Goal: Task Accomplishment & Management: Manage account settings

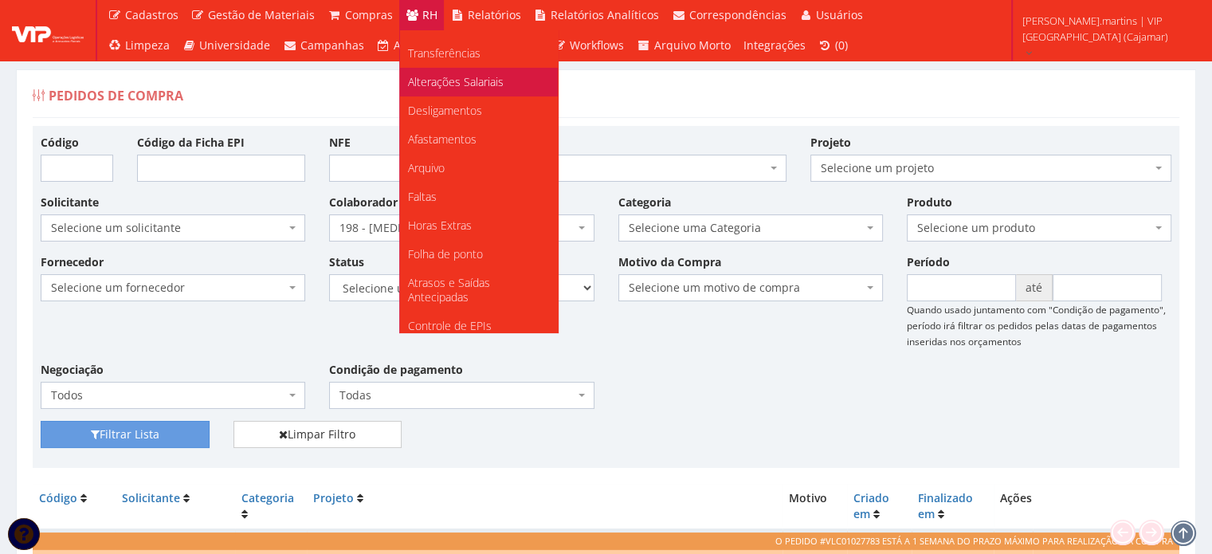
scroll to position [199, 0]
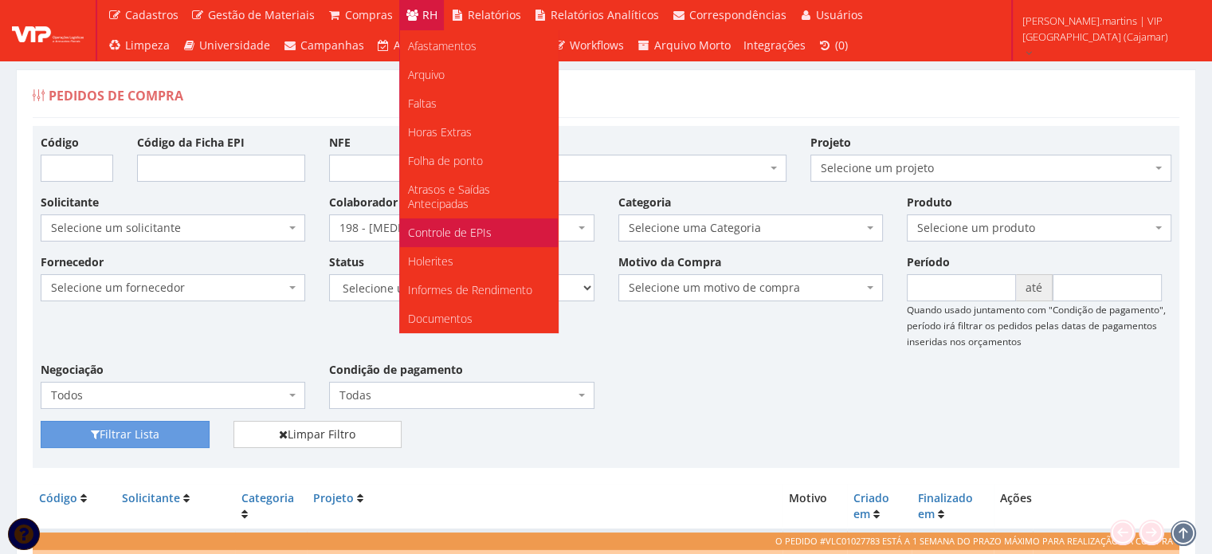
click at [453, 232] on span "Controle de EPIs" at bounding box center [450, 232] width 84 height 15
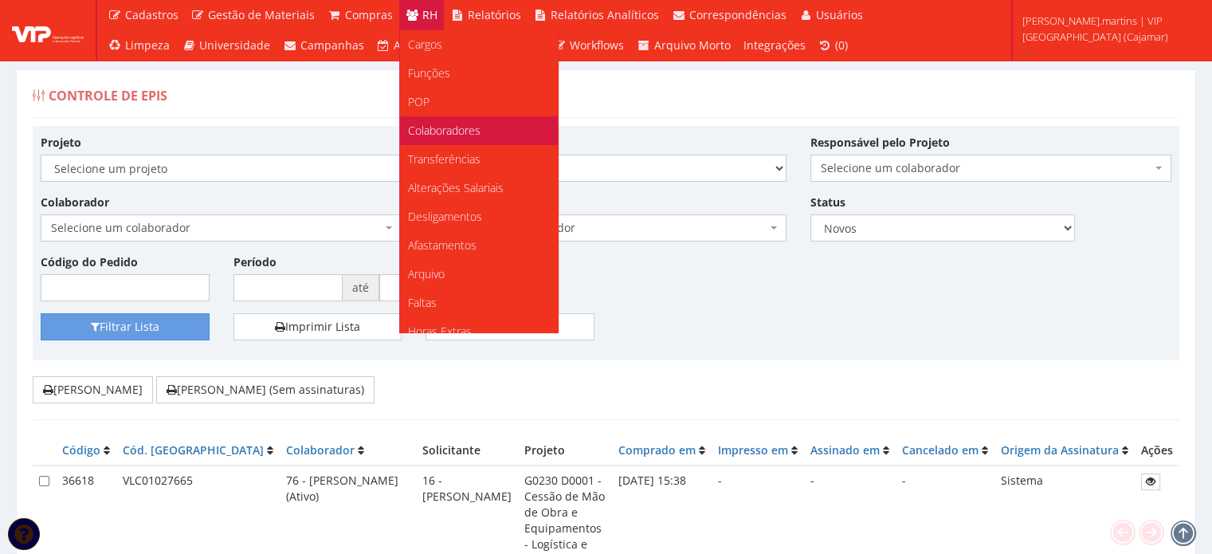
click at [430, 133] on span "Colaboradores" at bounding box center [444, 130] width 73 height 15
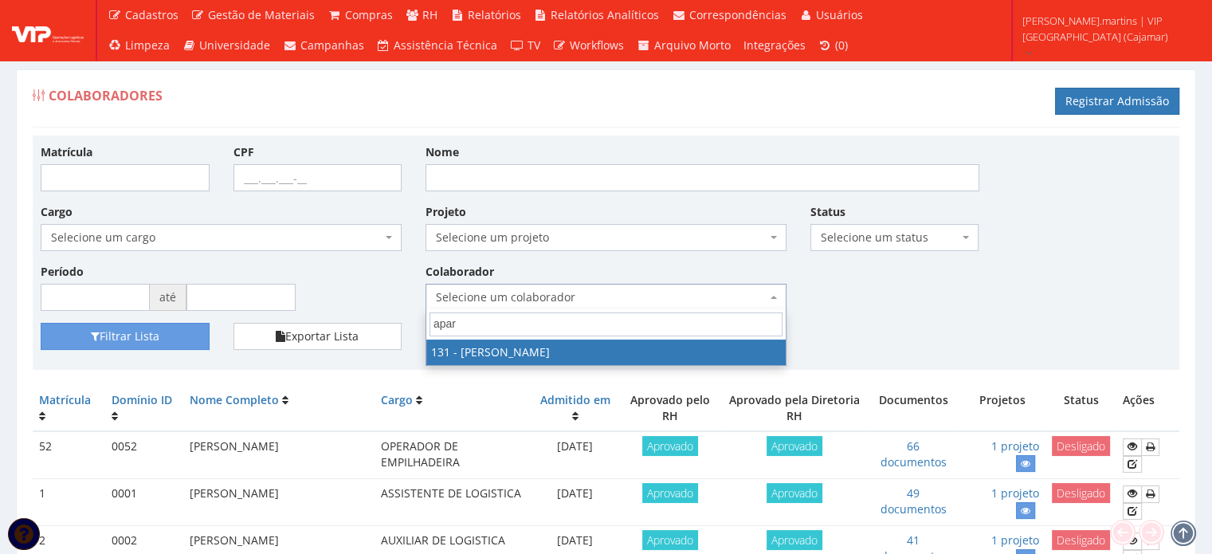
type input "apare"
select select "3881"
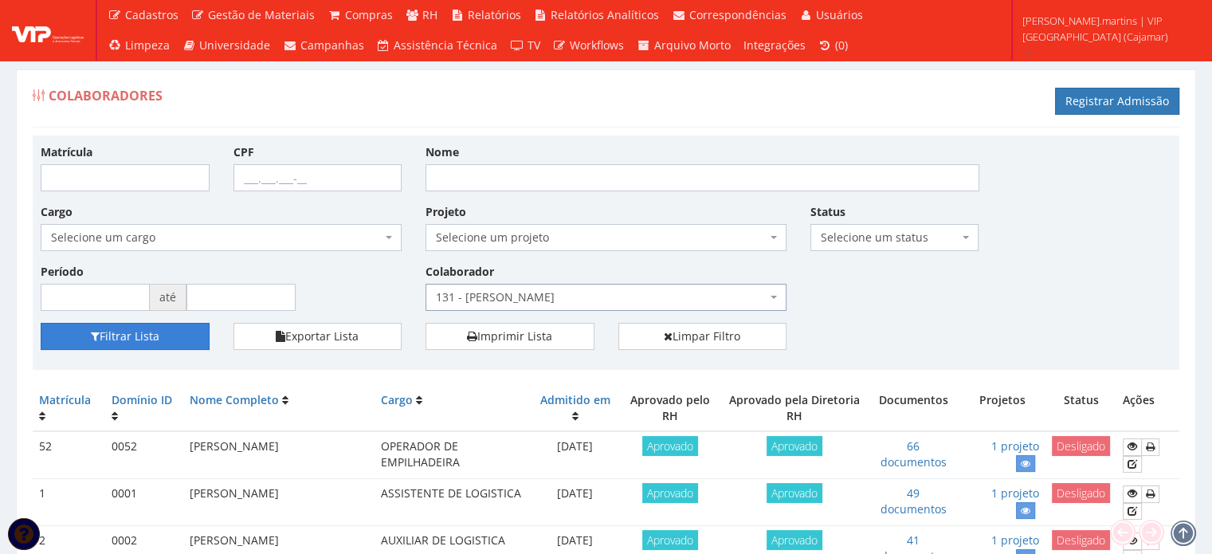
click at [179, 335] on button "Filtrar Lista" at bounding box center [125, 336] width 169 height 27
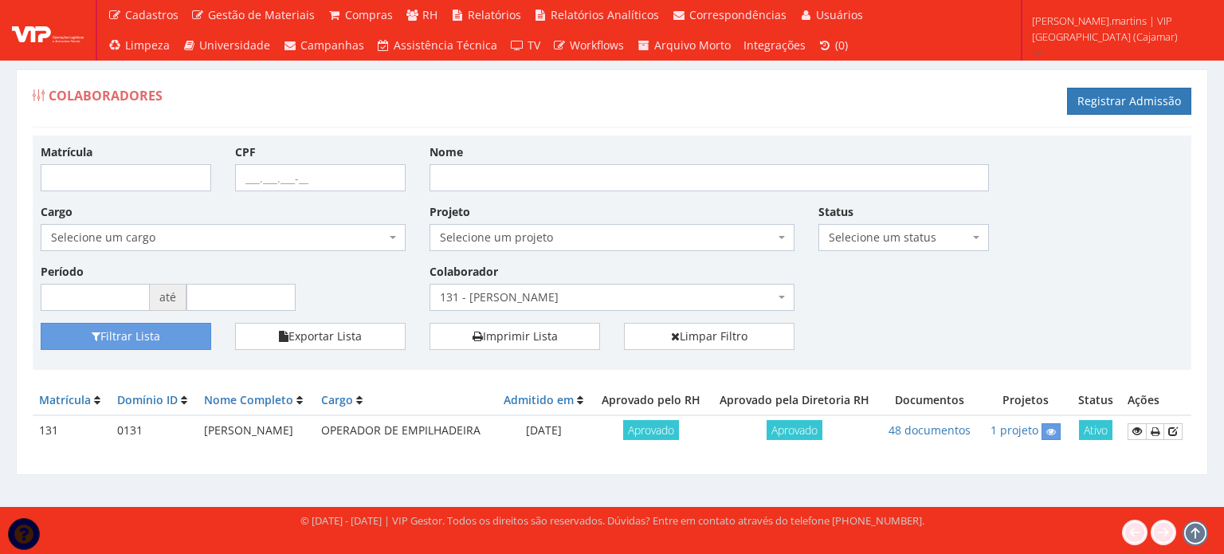
drag, startPoint x: 540, startPoint y: 427, endPoint x: 598, endPoint y: 429, distance: 58.2
click at [593, 429] on td "06/11/2024" at bounding box center [544, 430] width 97 height 31
copy td "06/11/2024"
click at [1140, 429] on icon at bounding box center [1137, 430] width 10 height 11
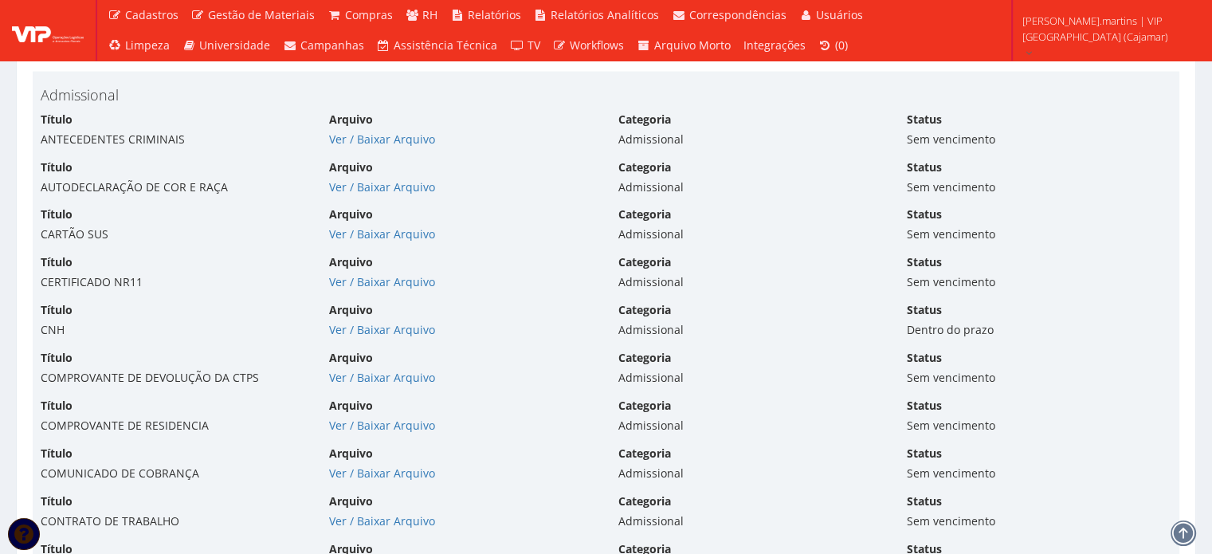
scroll to position [3347, 0]
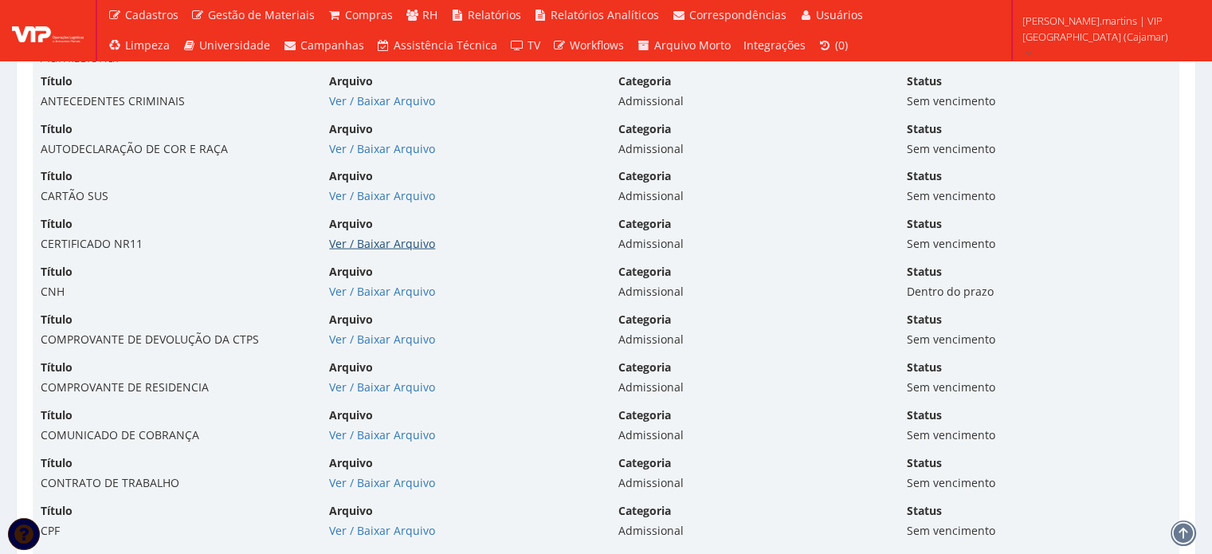
click at [403, 241] on link "Ver / Baixar Arquivo" at bounding box center [382, 243] width 106 height 15
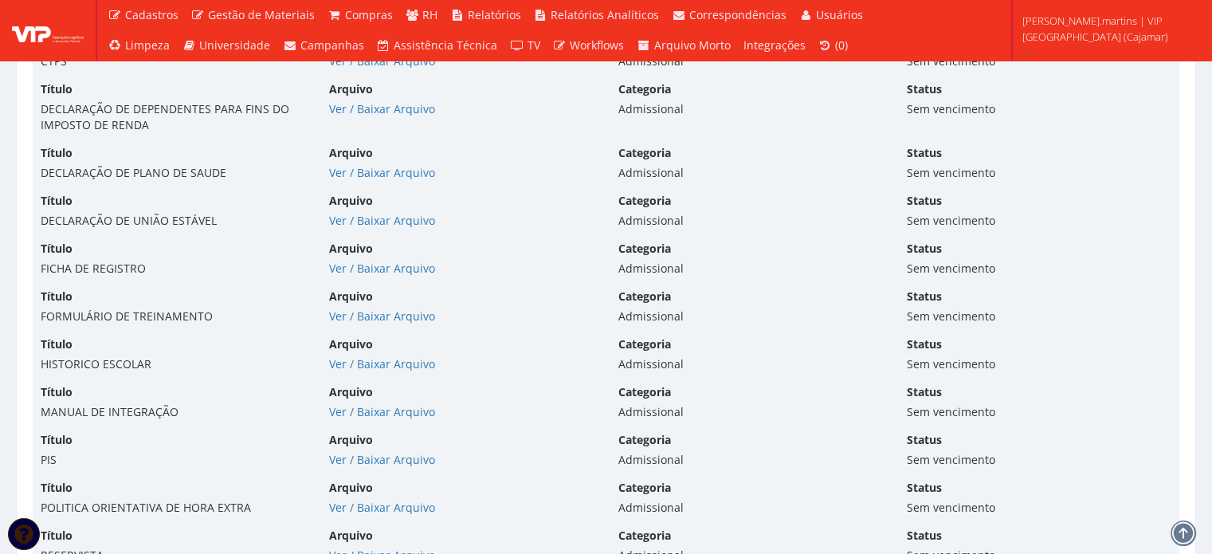
scroll to position [3931, 0]
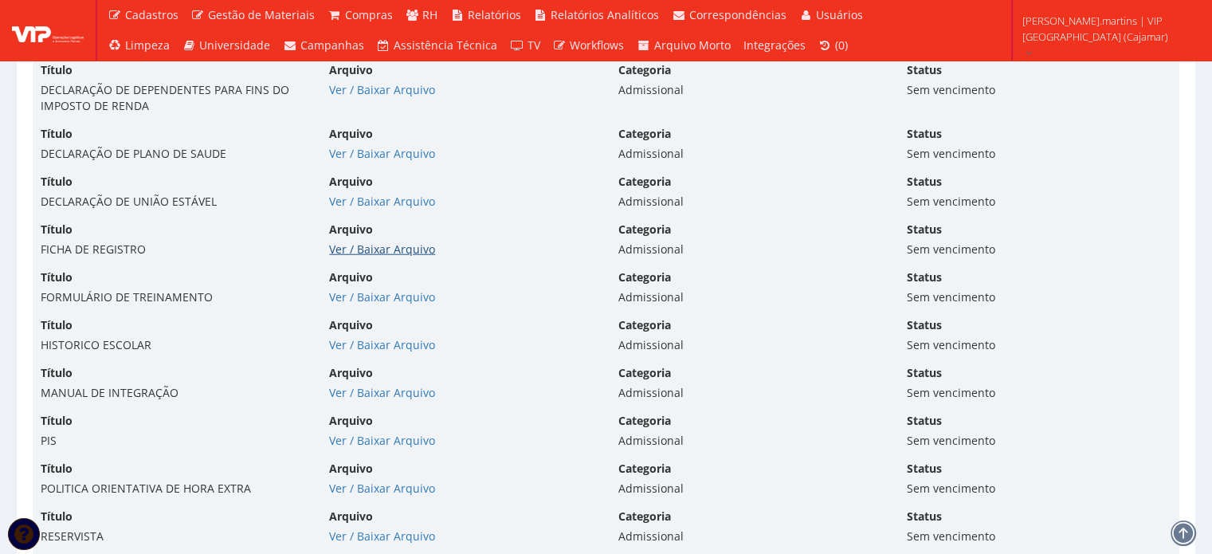
click at [408, 243] on link "Ver / Baixar Arquivo" at bounding box center [382, 248] width 106 height 15
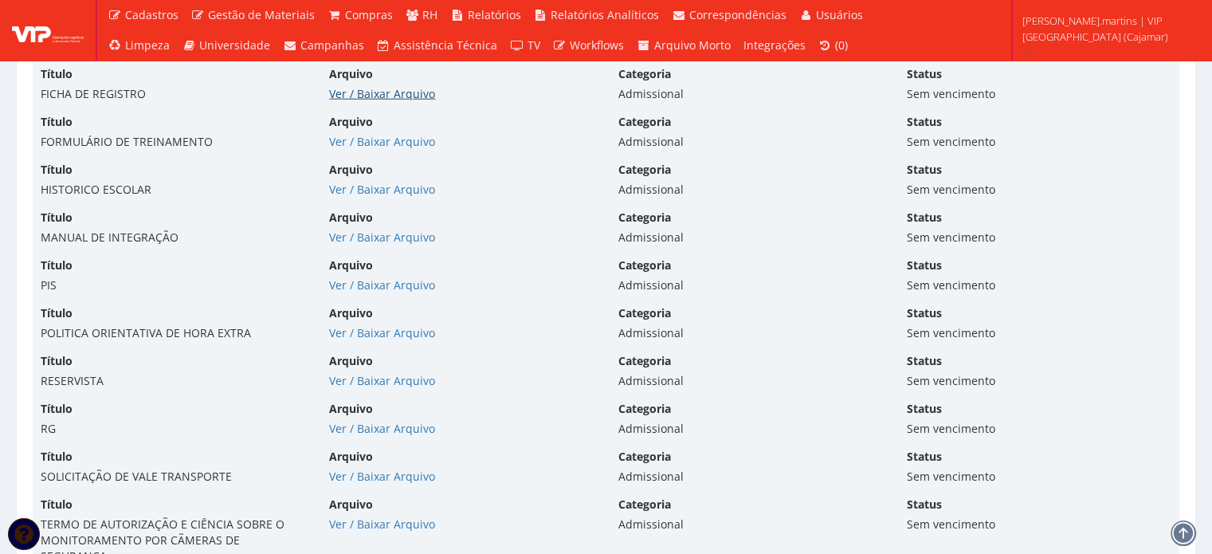
scroll to position [4090, 0]
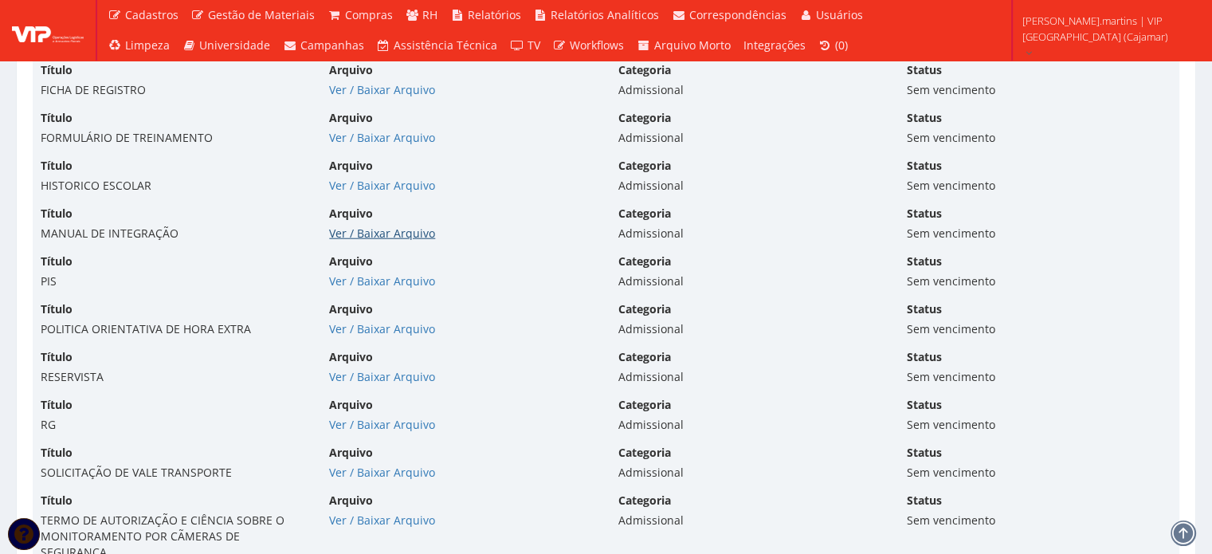
click at [370, 232] on link "Ver / Baixar Arquivo" at bounding box center [382, 232] width 106 height 15
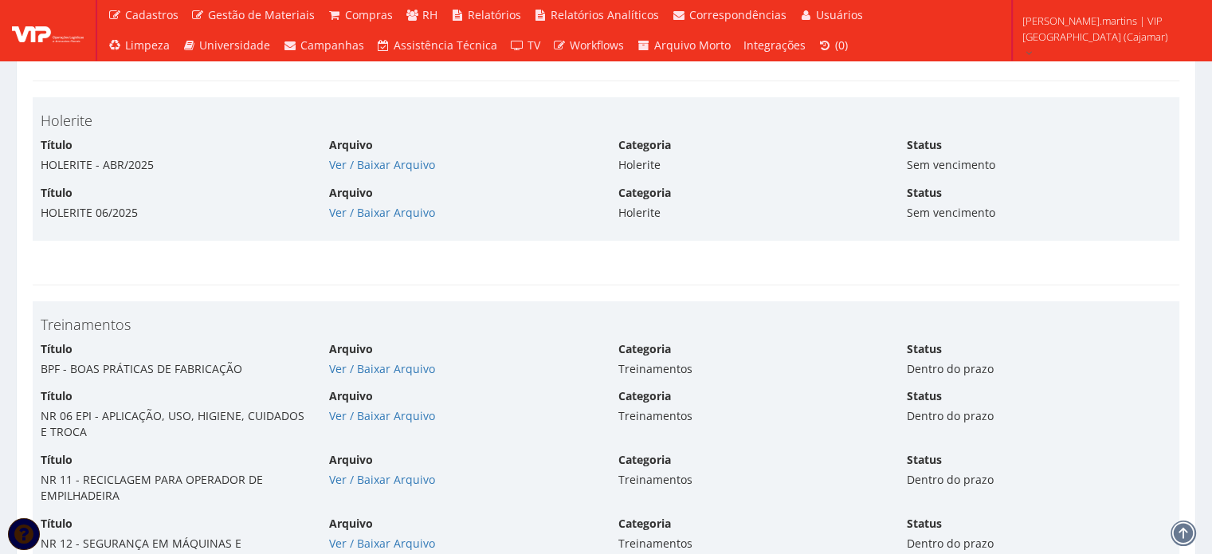
scroll to position [6108, 0]
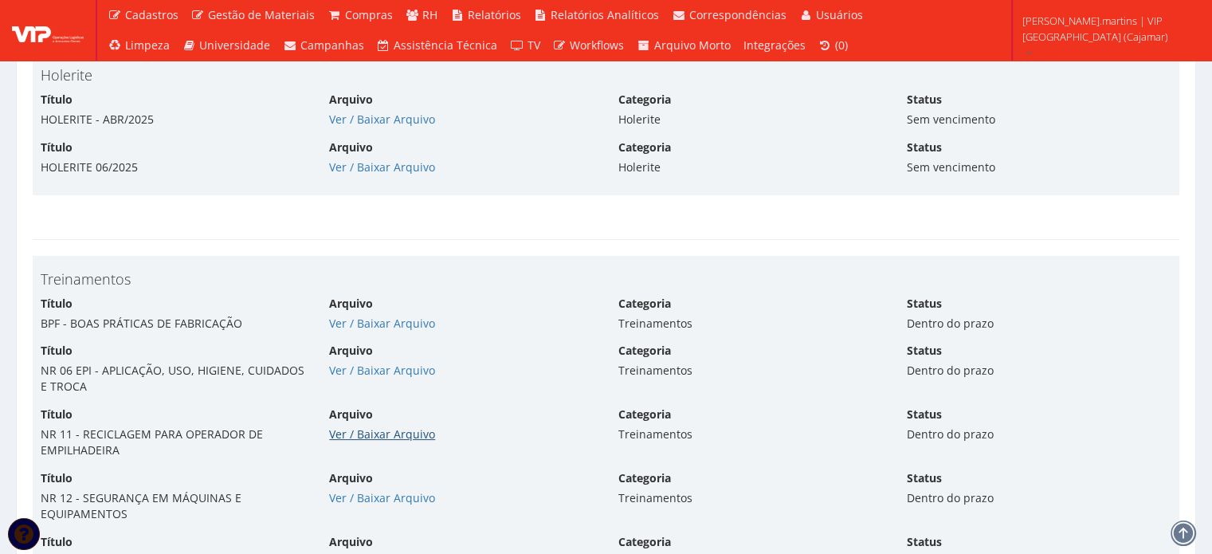
click at [372, 426] on link "Ver / Baixar Arquivo" at bounding box center [382, 433] width 106 height 15
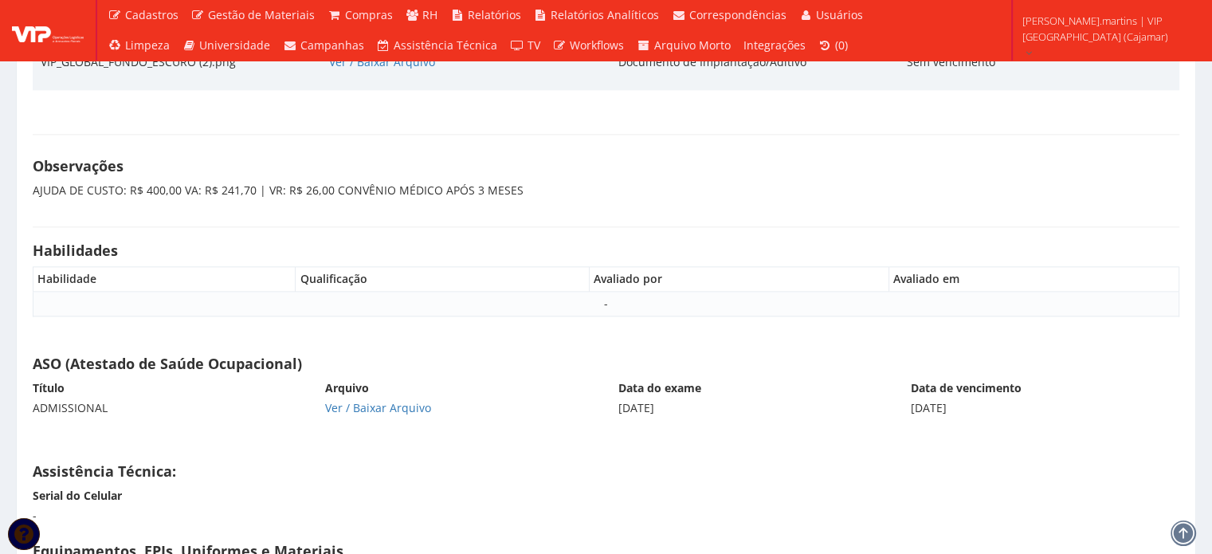
scroll to position [8021, 0]
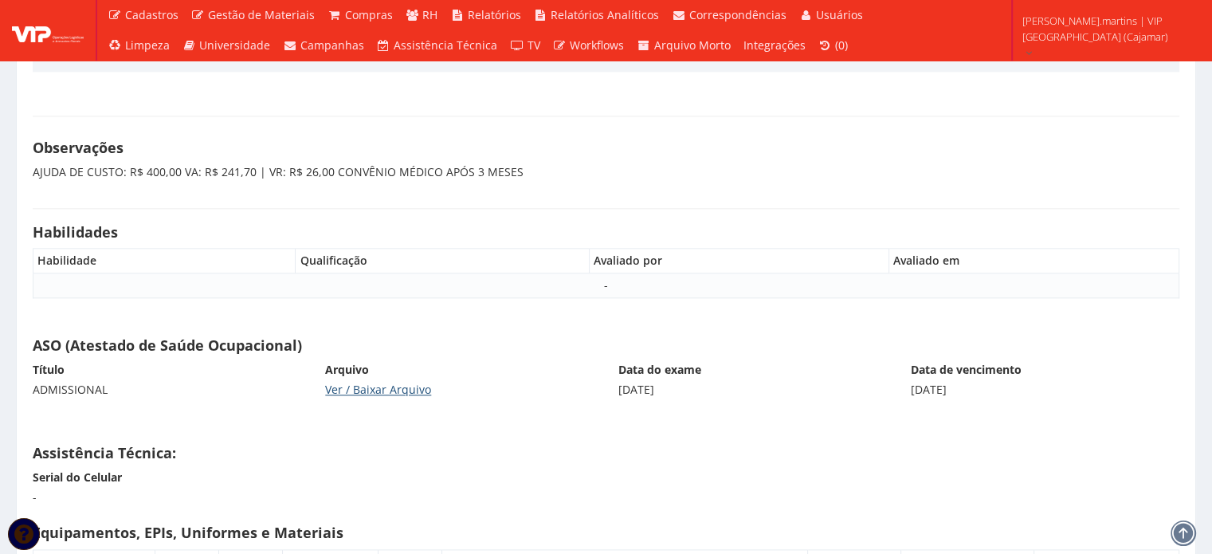
click at [351, 382] on link "Ver / Baixar Arquivo" at bounding box center [378, 389] width 106 height 15
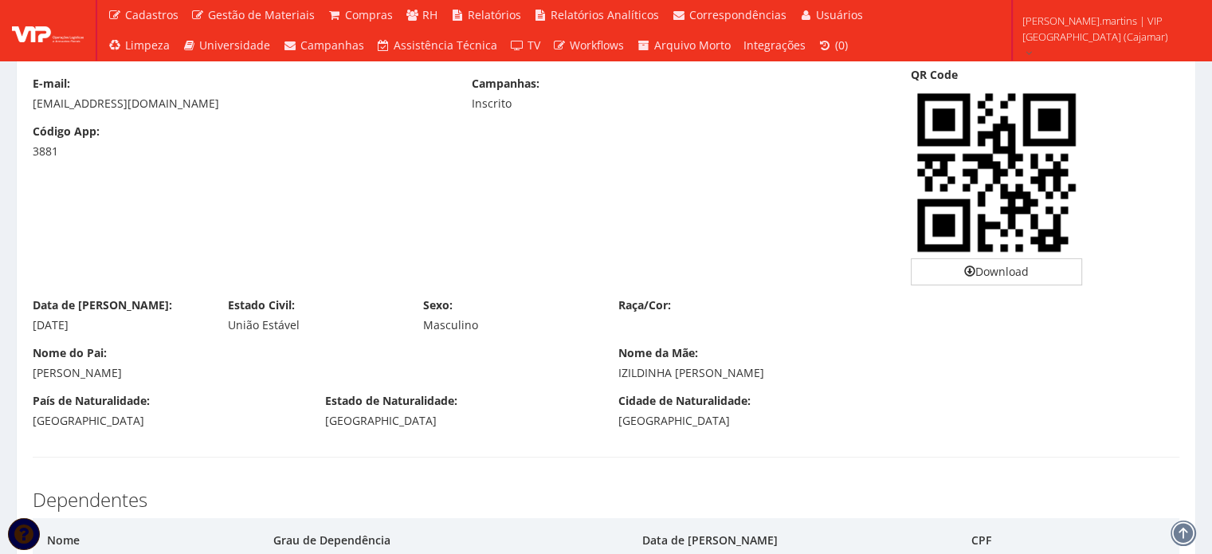
scroll to position [0, 0]
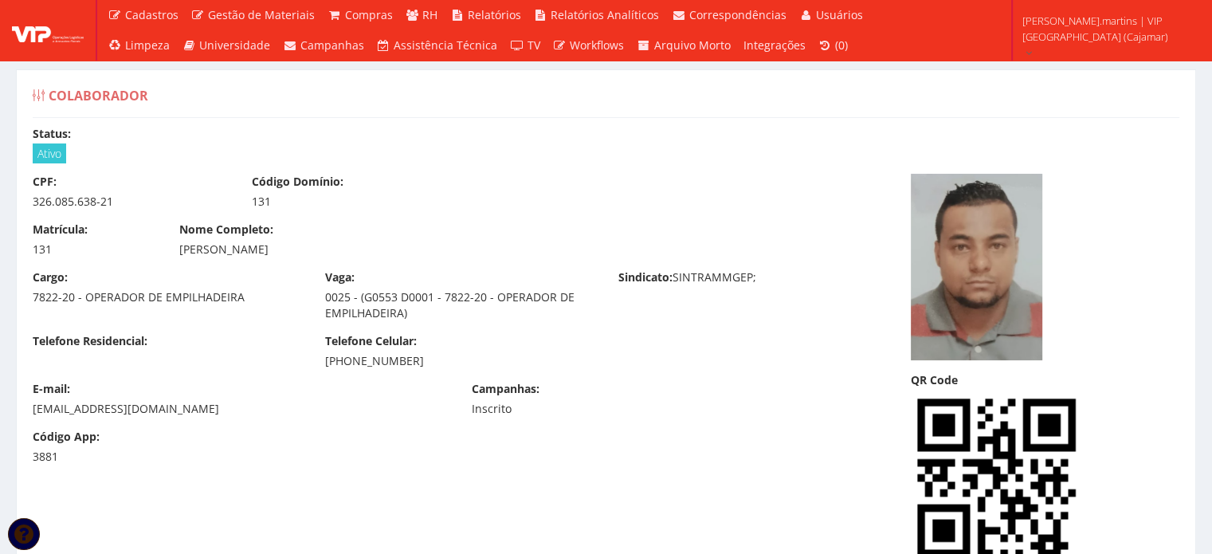
drag, startPoint x: 176, startPoint y: 245, endPoint x: 325, endPoint y: 256, distance: 149.4
click at [325, 256] on div "Nome Completo: APARECIDO VIEIRA JUNIOR" at bounding box center [460, 240] width 586 height 36
copy div "APARECIDO VIEIRA JUNIOR"
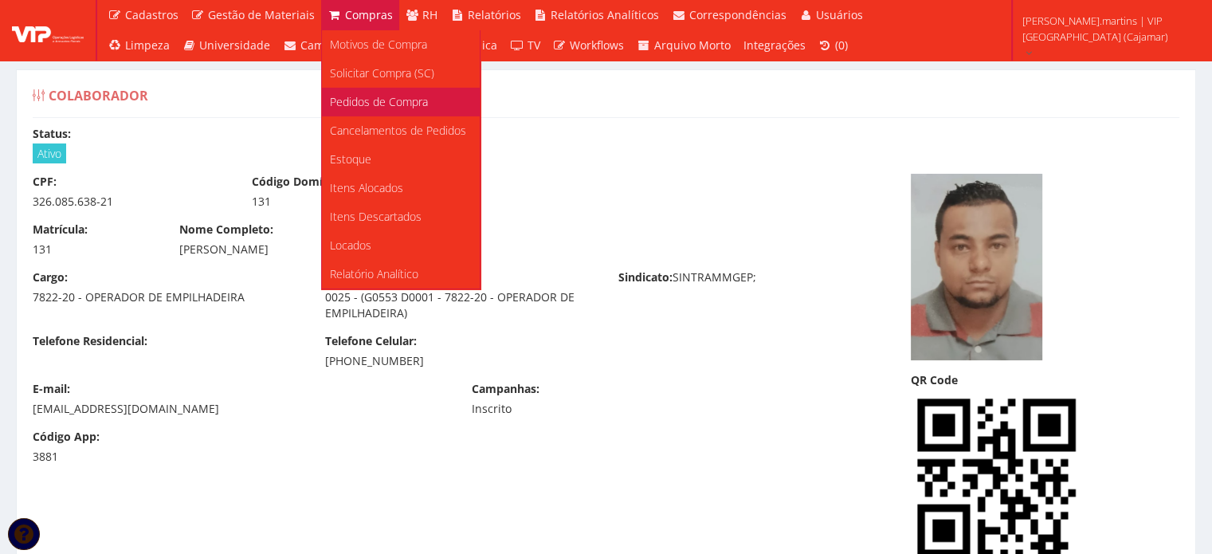
click at [357, 104] on span "Pedidos de Compra" at bounding box center [379, 101] width 98 height 15
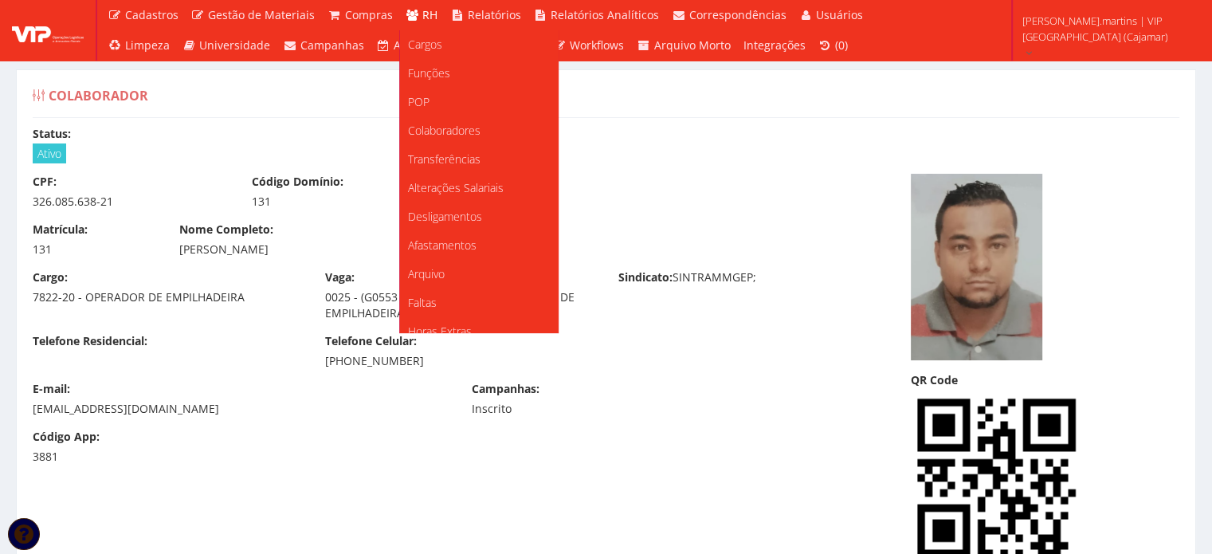
click at [425, 14] on span "RH" at bounding box center [429, 14] width 15 height 15
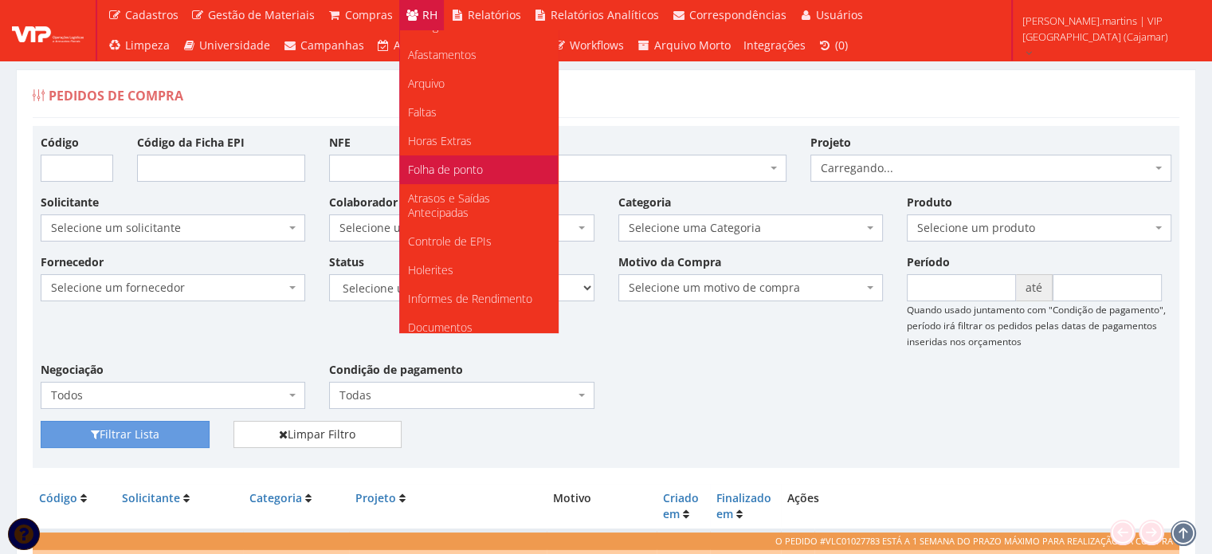
scroll to position [199, 0]
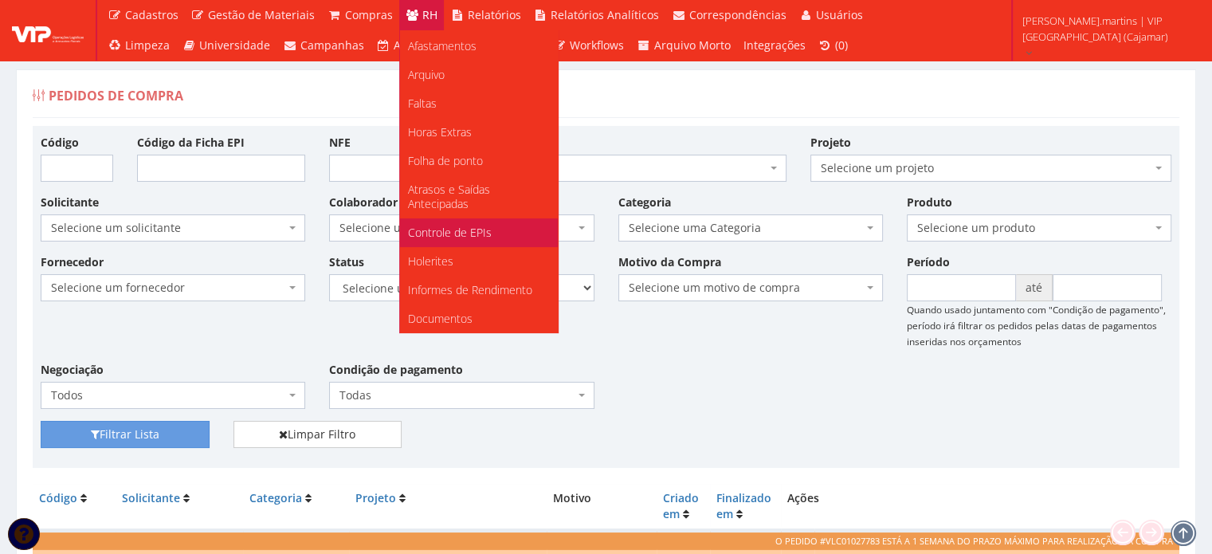
click at [472, 227] on span "Controle de EPIs" at bounding box center [450, 232] width 84 height 15
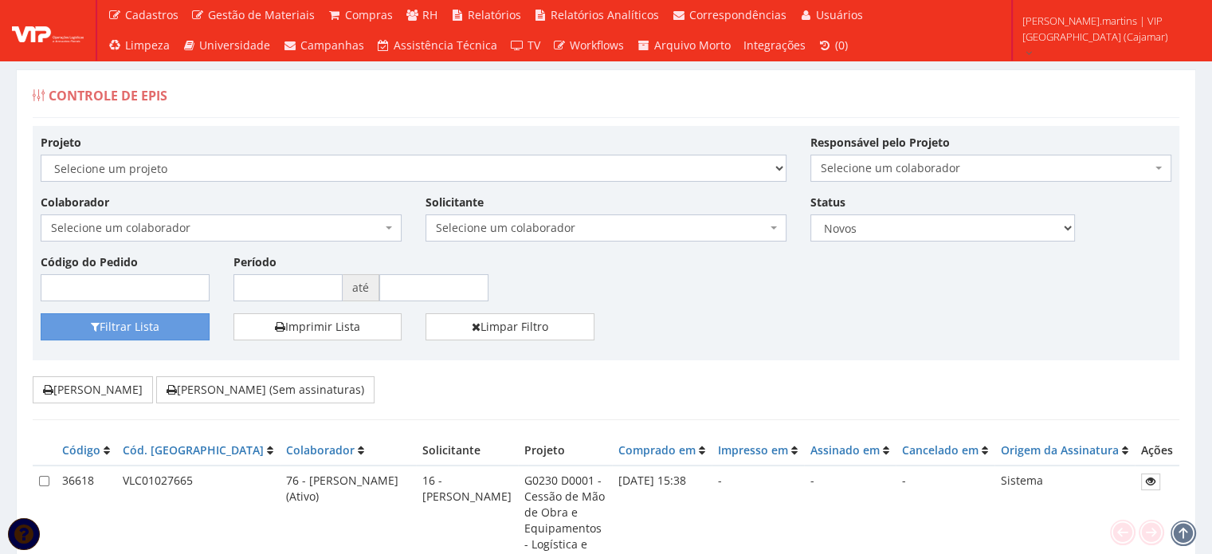
click at [361, 227] on span "Selecione um colaborador" at bounding box center [216, 228] width 331 height 16
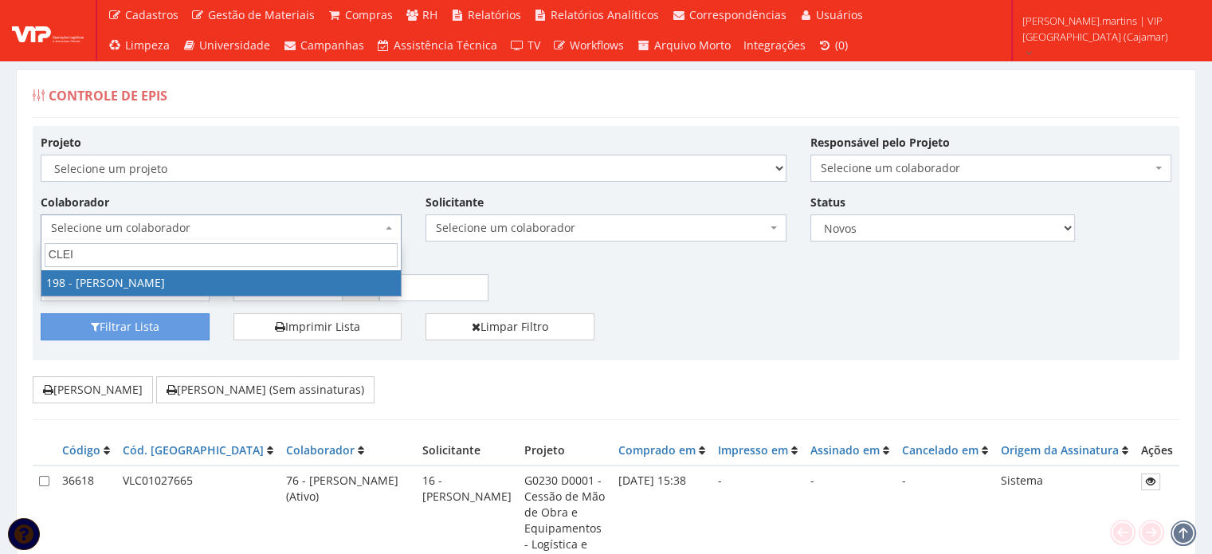
type input "CLEIT"
select select "4114"
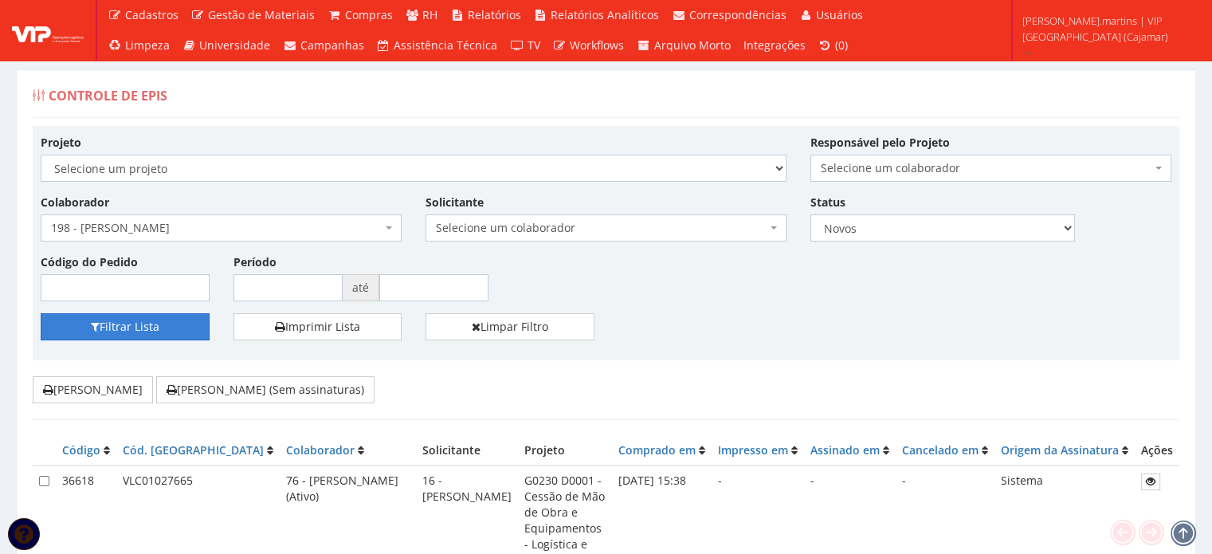
click at [97, 330] on icon "submit" at bounding box center [95, 326] width 9 height 11
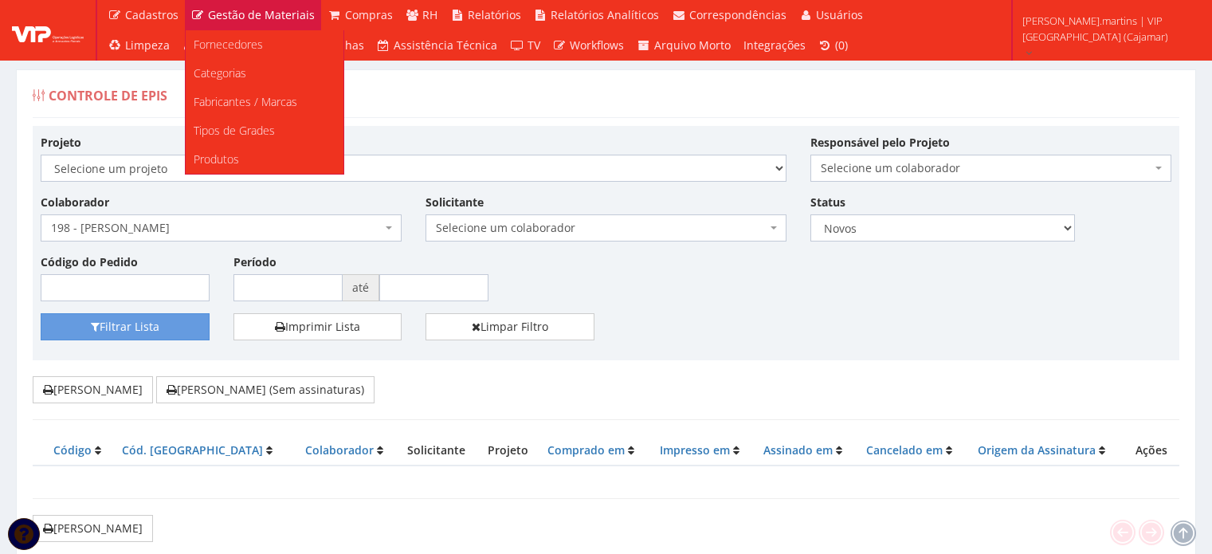
scroll to position [53, 0]
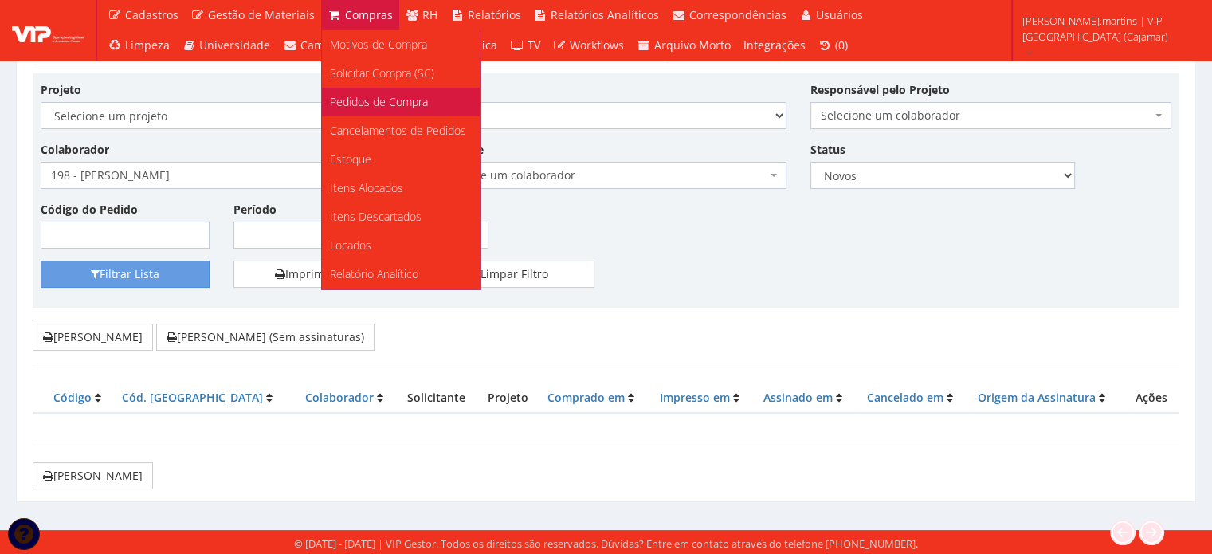
click at [353, 104] on span "Pedidos de Compra" at bounding box center [379, 101] width 98 height 15
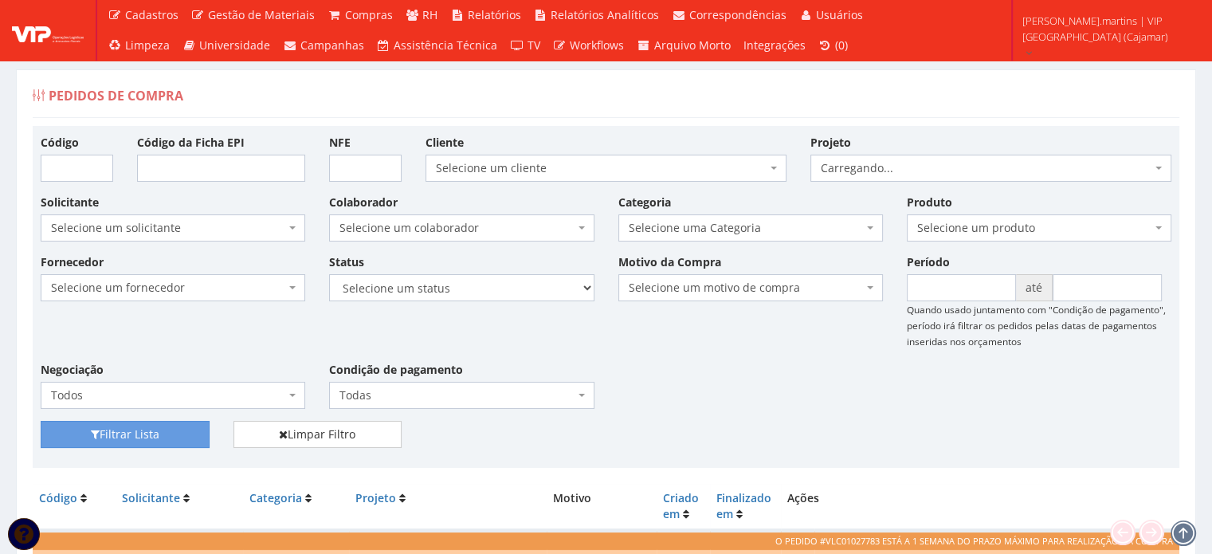
click at [382, 216] on span "Selecione um colaborador" at bounding box center [461, 227] width 265 height 27
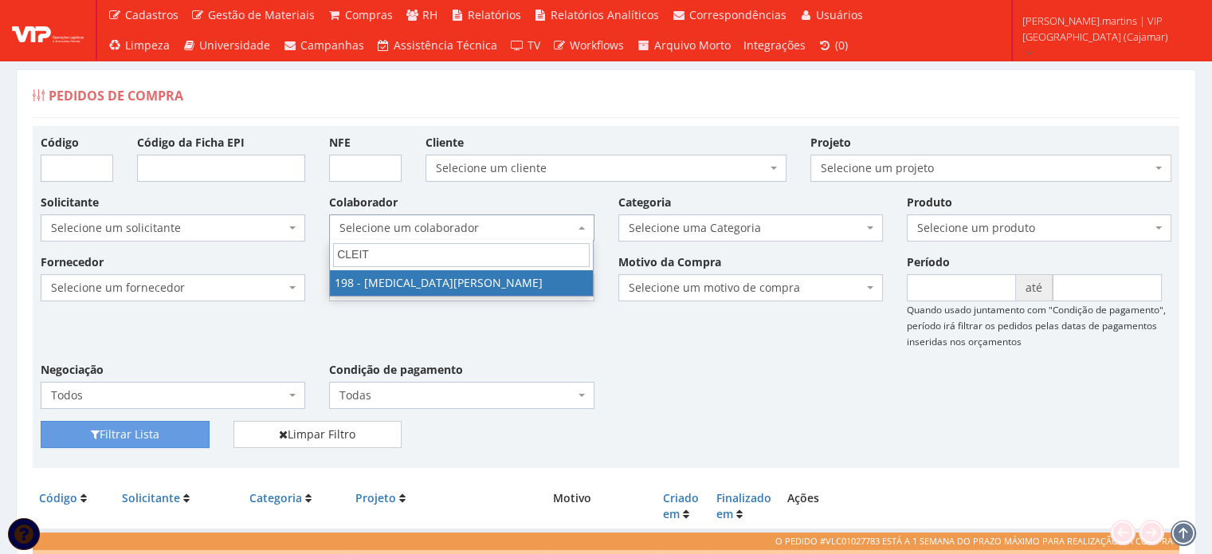
type input "CLEIT"
select select "4114"
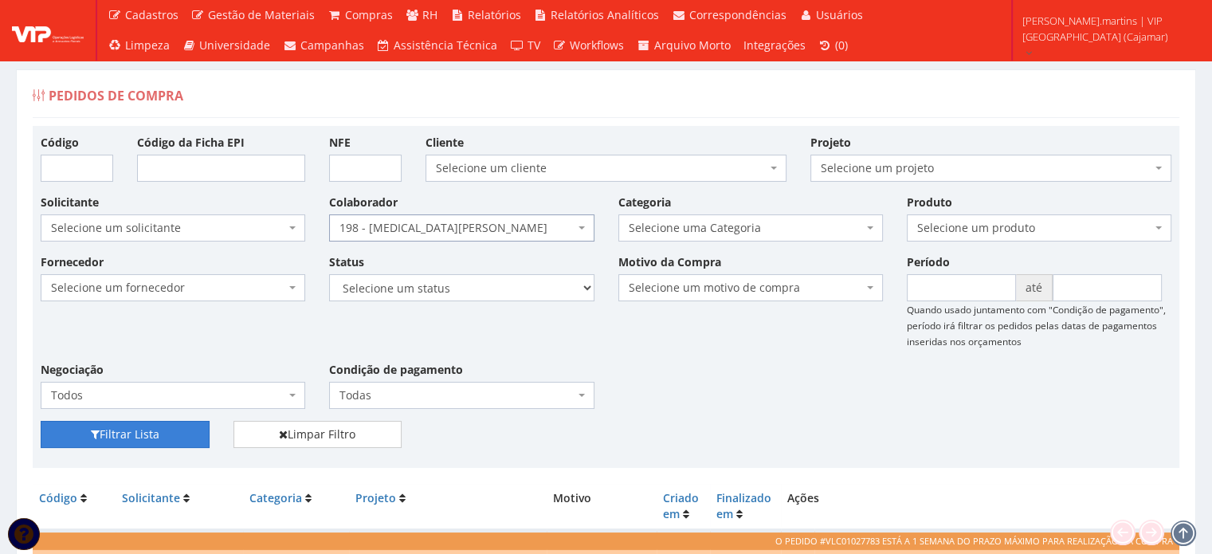
click at [124, 436] on button "Filtrar Lista" at bounding box center [125, 434] width 169 height 27
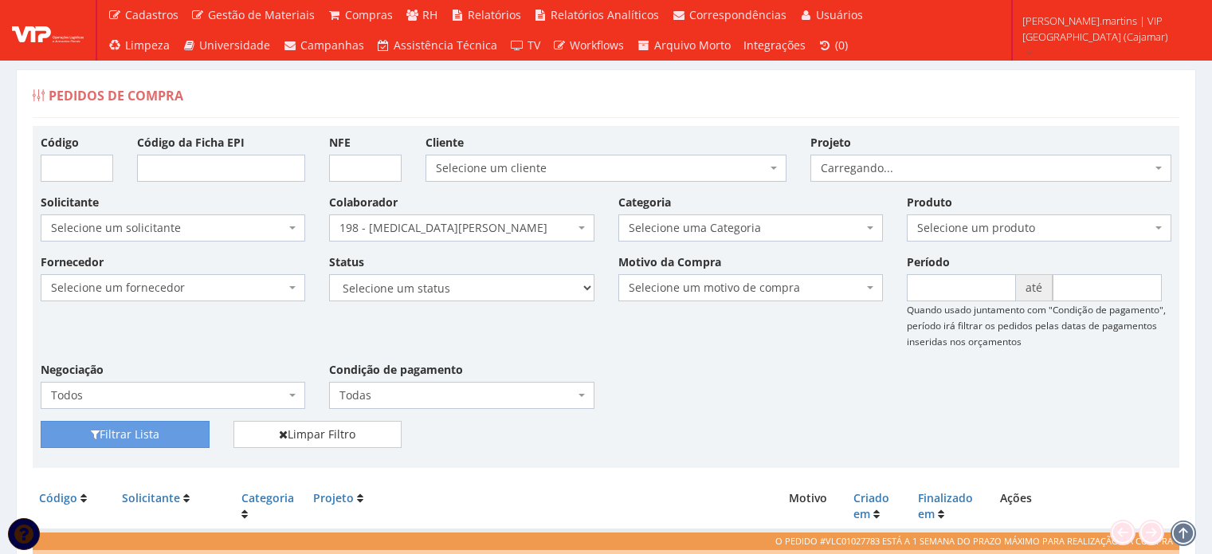
scroll to position [319, 0]
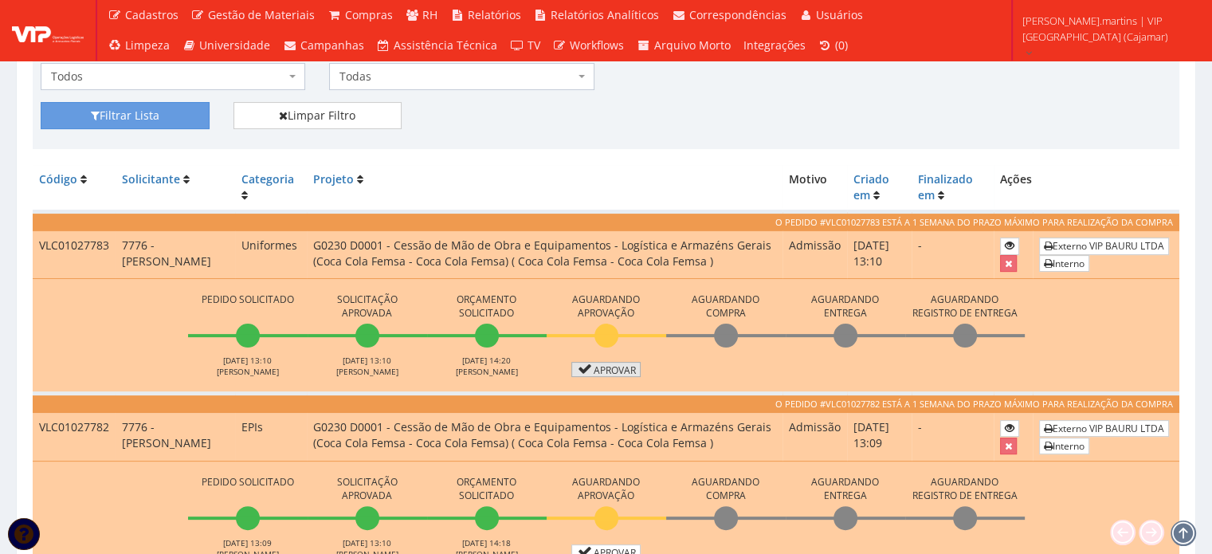
click at [620, 364] on link "Aprovar" at bounding box center [606, 369] width 70 height 15
drag, startPoint x: 41, startPoint y: 241, endPoint x: 121, endPoint y: 238, distance: 79.7
click at [121, 238] on tr "VLC01027783 7776 - RODRIGO ADRIANO MARTINS Uniformes G0230 D0001 - Cessão de Mã…" at bounding box center [606, 254] width 1147 height 49
copy tr "VLC01027783"
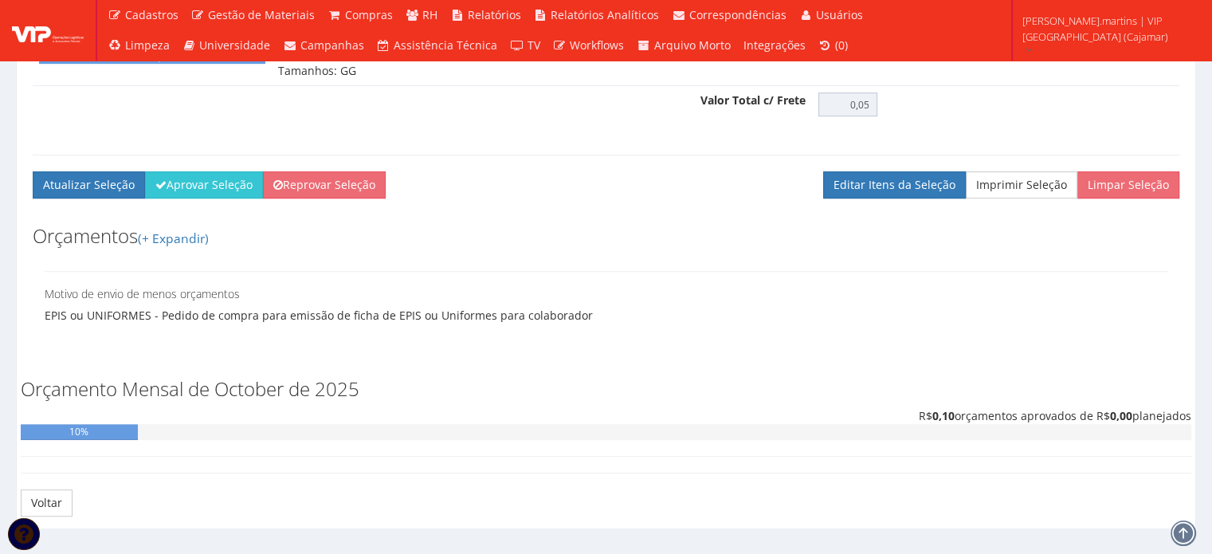
scroll to position [827, 0]
